Goal: Task Accomplishment & Management: Manage account settings

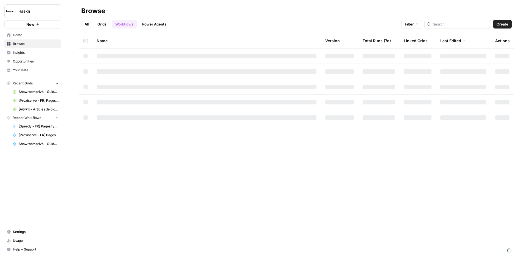
drag, startPoint x: 93, startPoint y: 26, endPoint x: 85, endPoint y: 26, distance: 8.0
click at [93, 26] on ul "All Grids Workflows Power Agents" at bounding box center [125, 24] width 88 height 9
click at [85, 26] on link "All" at bounding box center [86, 24] width 11 height 9
click at [291, 12] on div "Browse" at bounding box center [296, 11] width 430 height 9
click at [452, 26] on input "search" at bounding box center [456, 23] width 56 height 5
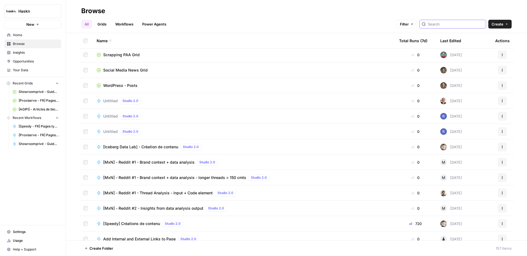
scroll to position [1760, 0]
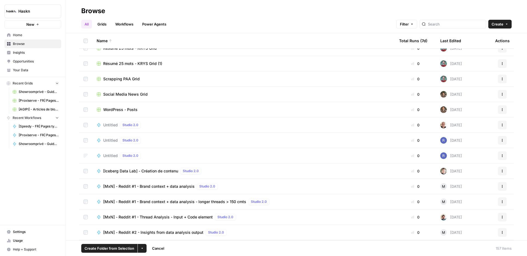
click at [501, 154] on icon "button" at bounding box center [502, 155] width 3 height 3
click at [449, 199] on icon "button" at bounding box center [448, 201] width 4 height 4
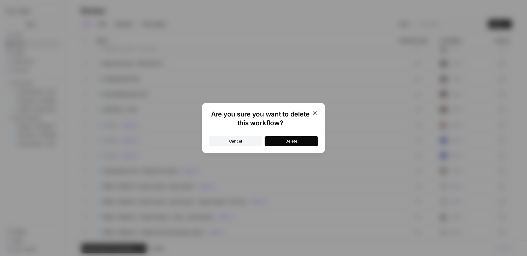
click at [307, 142] on button "Delete" at bounding box center [292, 141] width 54 height 10
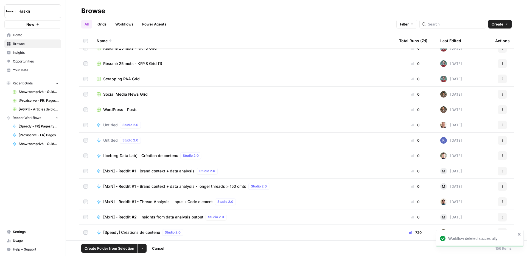
click at [501, 140] on icon "button" at bounding box center [502, 140] width 3 height 3
click at [455, 184] on span "Delete" at bounding box center [474, 185] width 44 height 5
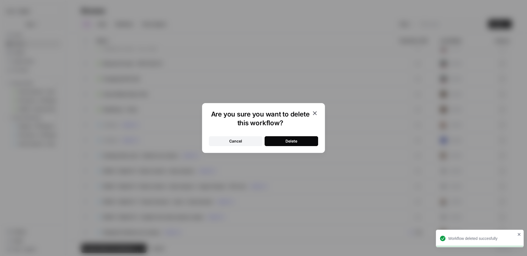
click at [294, 139] on div "Delete" at bounding box center [291, 141] width 12 height 5
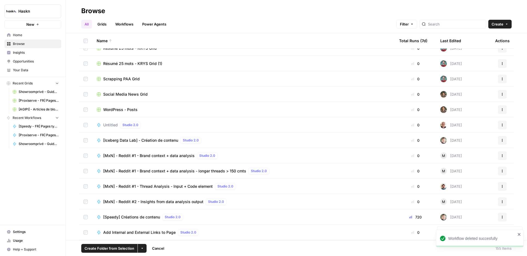
click at [501, 123] on icon "button" at bounding box center [502, 124] width 3 height 3
click at [452, 171] on span "Delete" at bounding box center [474, 170] width 44 height 5
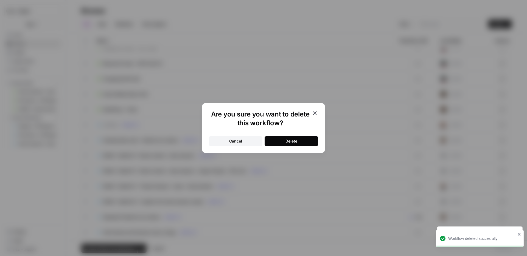
click at [308, 141] on button "Delete" at bounding box center [292, 141] width 54 height 10
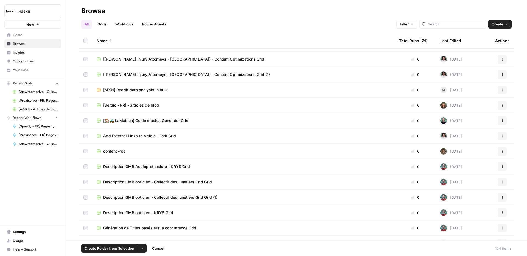
scroll to position [1483, 0]
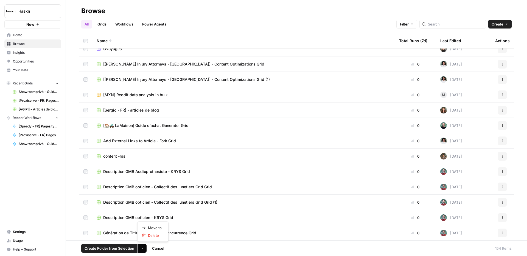
click at [141, 247] on icon "button" at bounding box center [142, 248] width 3 height 3
click at [156, 228] on span "Move to" at bounding box center [155, 227] width 14 height 5
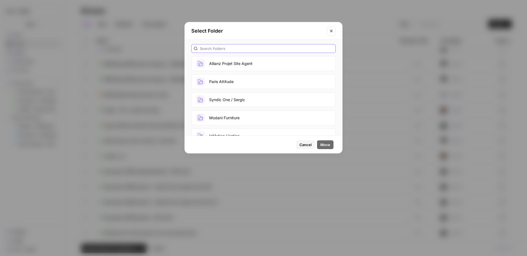
click at [255, 48] on input "text" at bounding box center [266, 48] width 133 height 5
type input "o2"
click at [227, 64] on button "O2" at bounding box center [263, 63] width 144 height 15
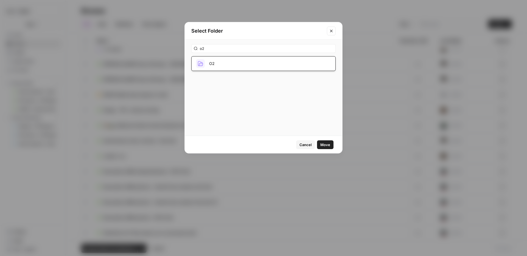
click at [323, 142] on span "Move" at bounding box center [325, 144] width 10 height 5
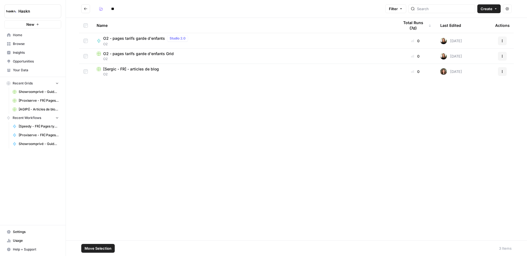
click at [108, 248] on span "Move Selection" at bounding box center [98, 248] width 27 height 5
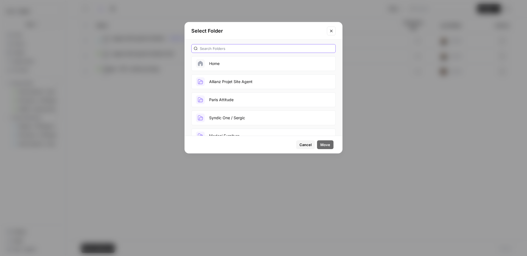
click at [228, 49] on input "text" at bounding box center [266, 48] width 133 height 5
type input "sergic"
click at [251, 84] on button "Syndic One / Sergic" at bounding box center [263, 81] width 144 height 15
click at [324, 145] on span "Move" at bounding box center [325, 144] width 10 height 5
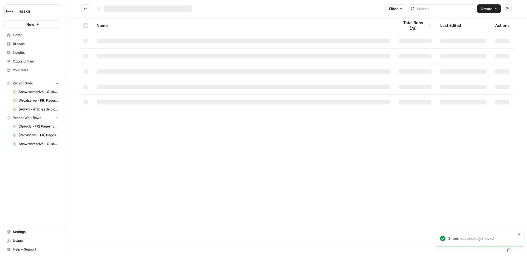
click at [330, 143] on div "Name Total Runs (7d) Last Edited Actions" at bounding box center [296, 131] width 461 height 227
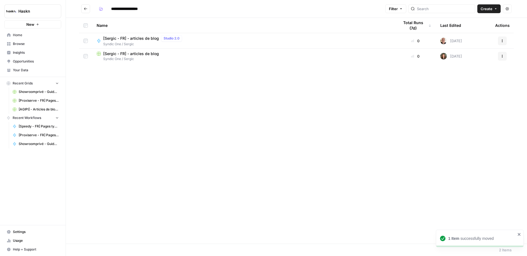
click at [87, 7] on icon "Go back" at bounding box center [86, 9] width 4 height 4
type input "**"
click at [89, 8] on button "Go back" at bounding box center [85, 8] width 9 height 9
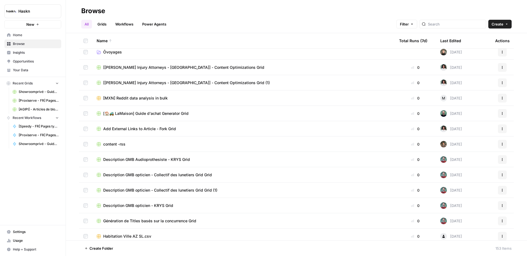
scroll to position [1439, 0]
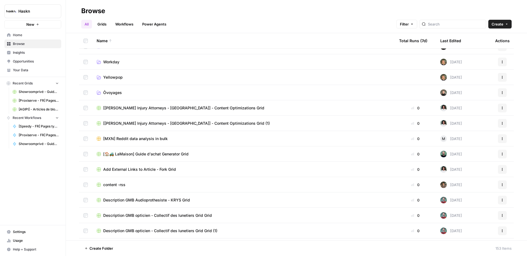
click at [328, 16] on div "All Grids Workflows Power Agents Filter Create" at bounding box center [296, 21] width 430 height 13
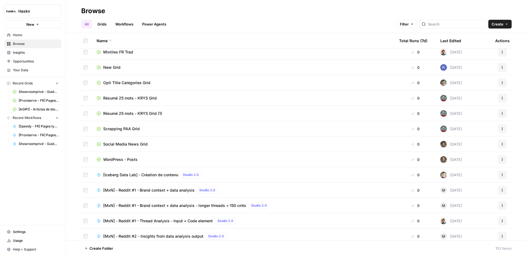
scroll to position [1672, 0]
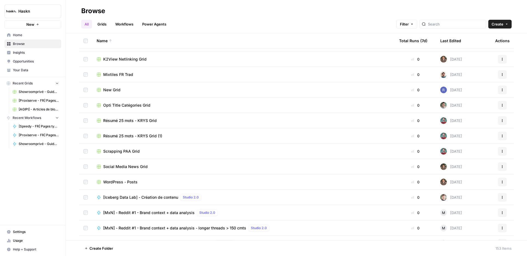
click at [501, 89] on icon "button" at bounding box center [502, 89] width 3 height 3
click at [465, 135] on span "Delete" at bounding box center [474, 135] width 44 height 5
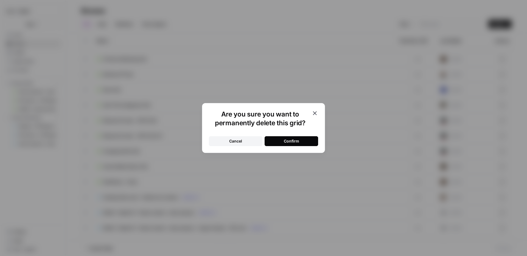
click at [290, 142] on div "Confirm" at bounding box center [291, 141] width 15 height 5
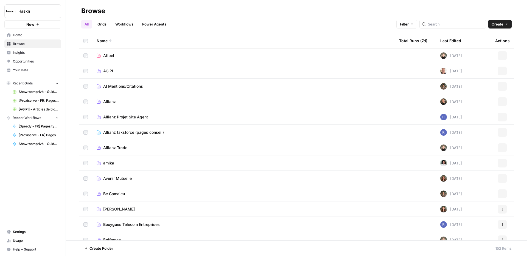
scroll to position [0, 0]
click at [352, 0] on header "Browse All Grids Workflows Power Agents Filter Create" at bounding box center [296, 16] width 461 height 33
click at [109, 72] on span "AGIPI" at bounding box center [108, 71] width 10 height 5
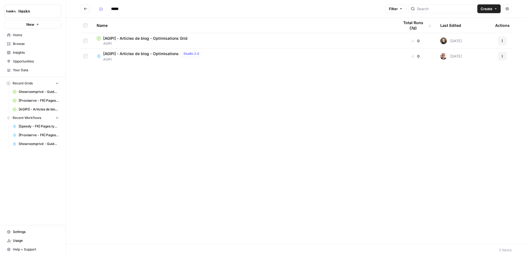
click at [83, 10] on button "Go back" at bounding box center [85, 8] width 9 height 9
